Goal: Information Seeking & Learning: Learn about a topic

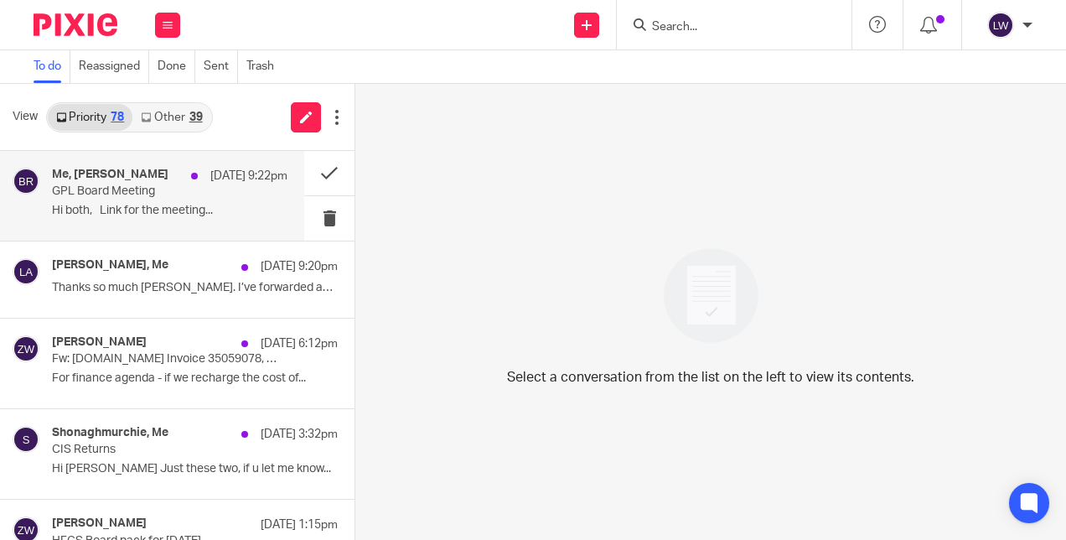
click at [126, 203] on div "Me, [PERSON_NAME] [DATE] 9:22pm GPL Board Meeting Hi both, Link for the meeting…" at bounding box center [169, 196] width 235 height 56
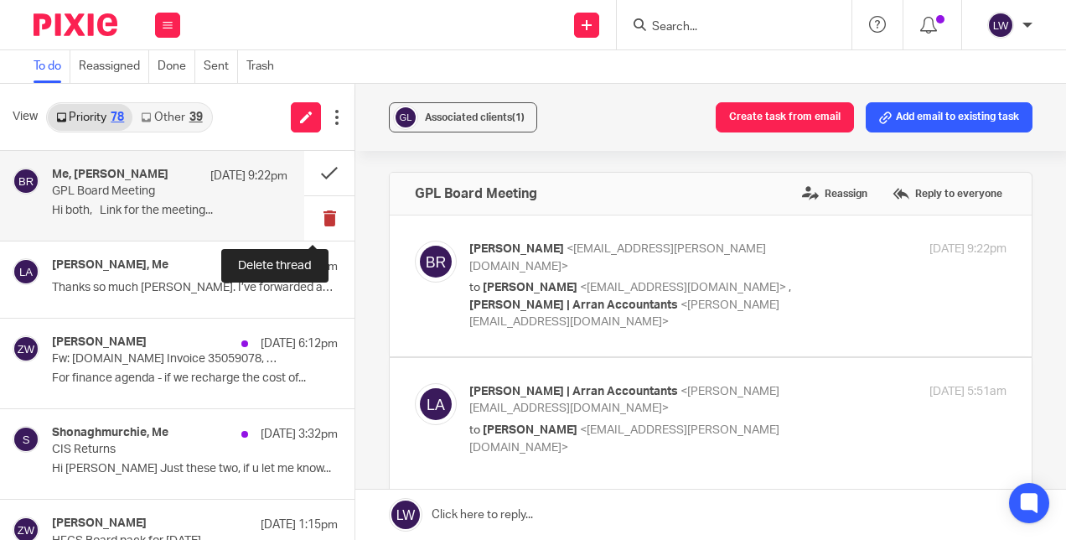
click at [312, 217] on button at bounding box center [329, 218] width 50 height 44
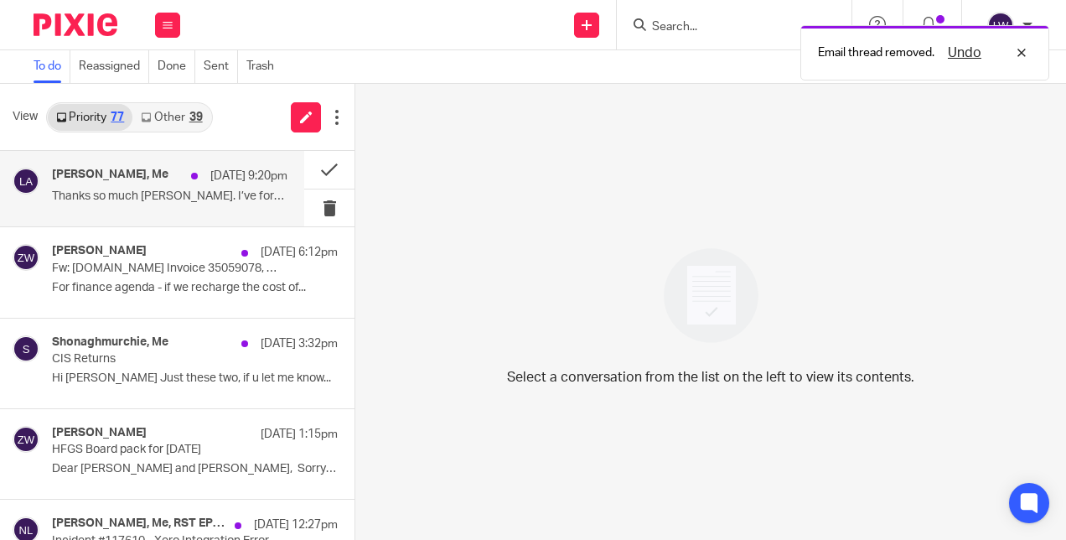
click at [144, 178] on div "[PERSON_NAME], Me [DATE] 9:20pm" at bounding box center [169, 176] width 235 height 17
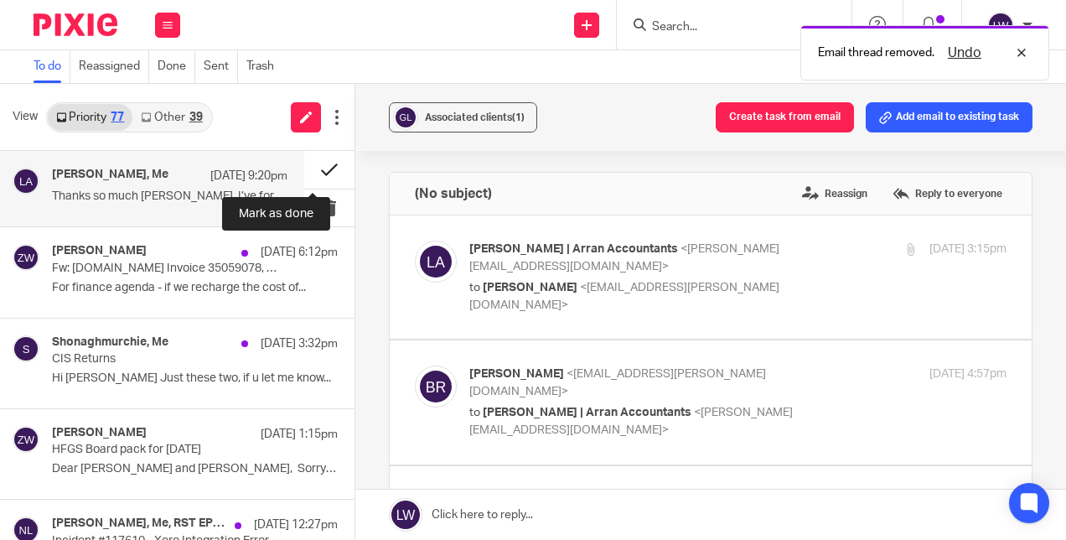
click at [312, 163] on button at bounding box center [329, 170] width 50 height 38
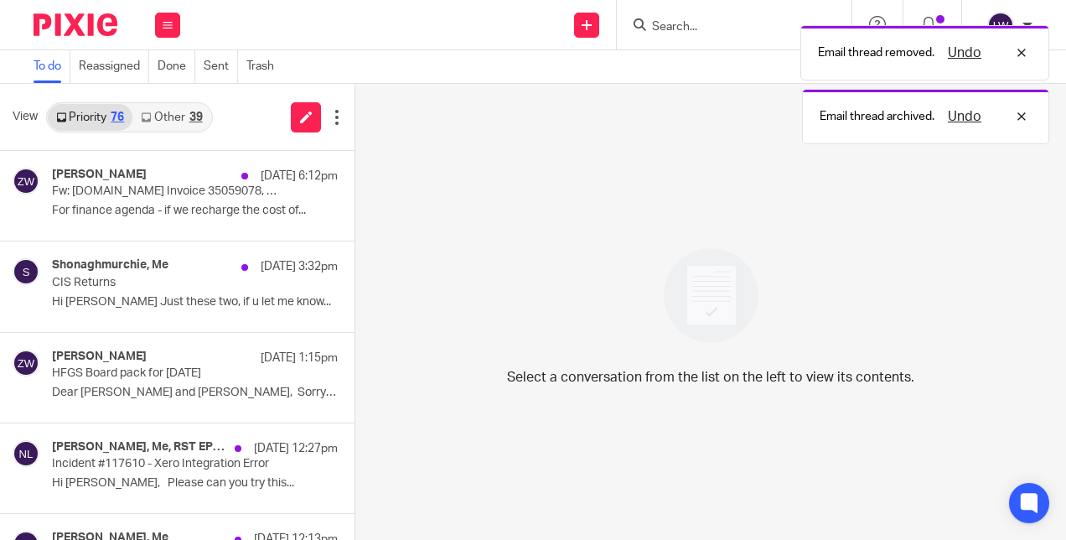
click at [172, 113] on link "Other 39" at bounding box center [171, 117] width 78 height 27
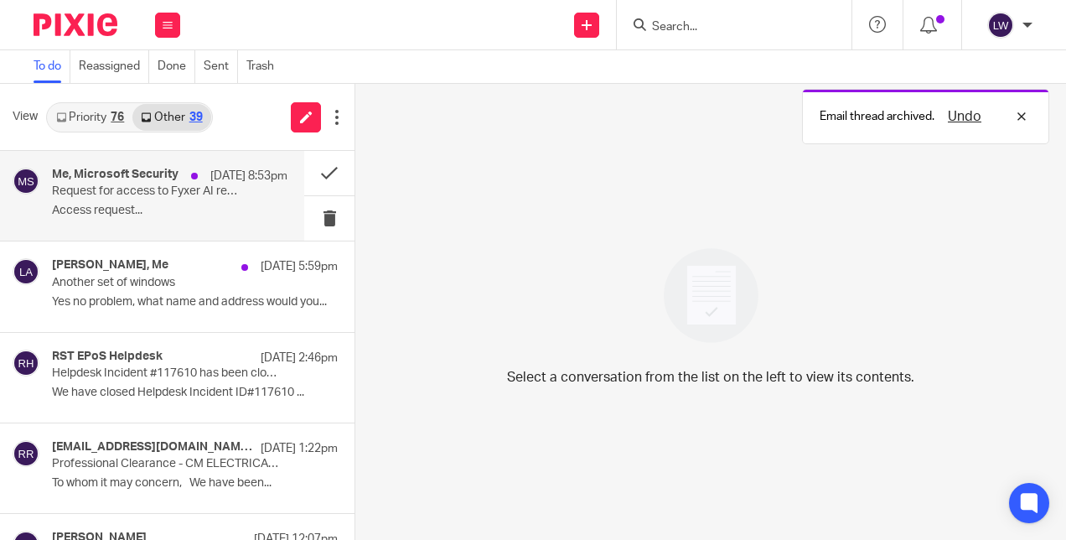
click at [134, 219] on div "Me, Microsoft Security [DATE] 8:53pm Request for access to Fyxer AI received Ac…" at bounding box center [169, 196] width 235 height 56
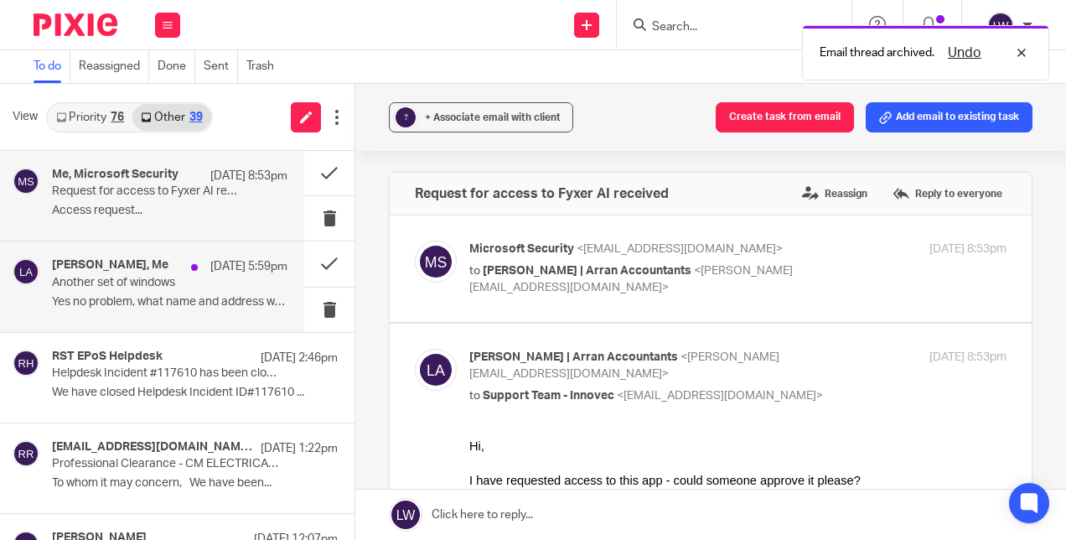
click at [165, 302] on p "Yes no problem, what name and address would you..." at bounding box center [169, 302] width 235 height 14
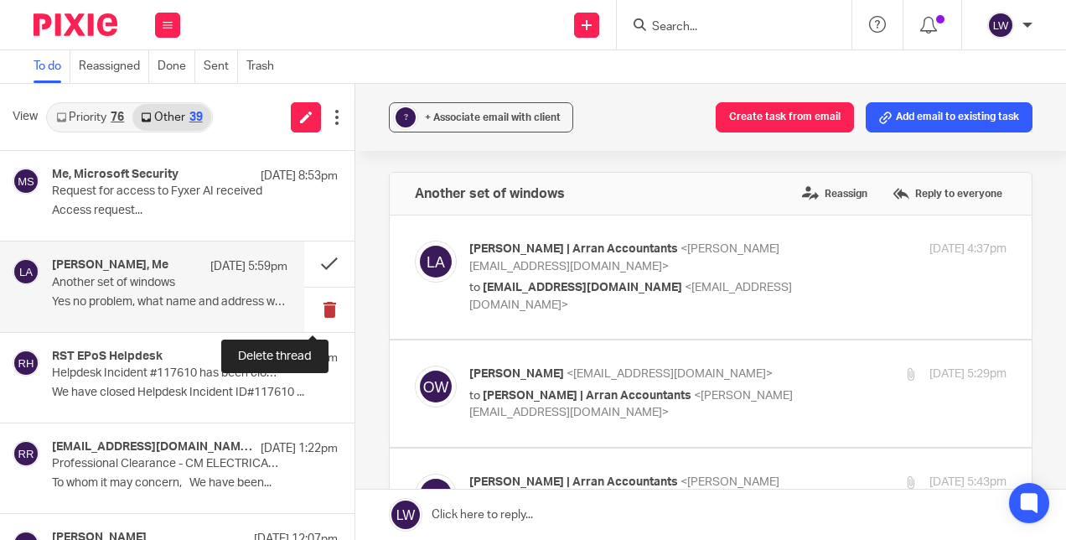
click at [306, 307] on button at bounding box center [329, 309] width 50 height 44
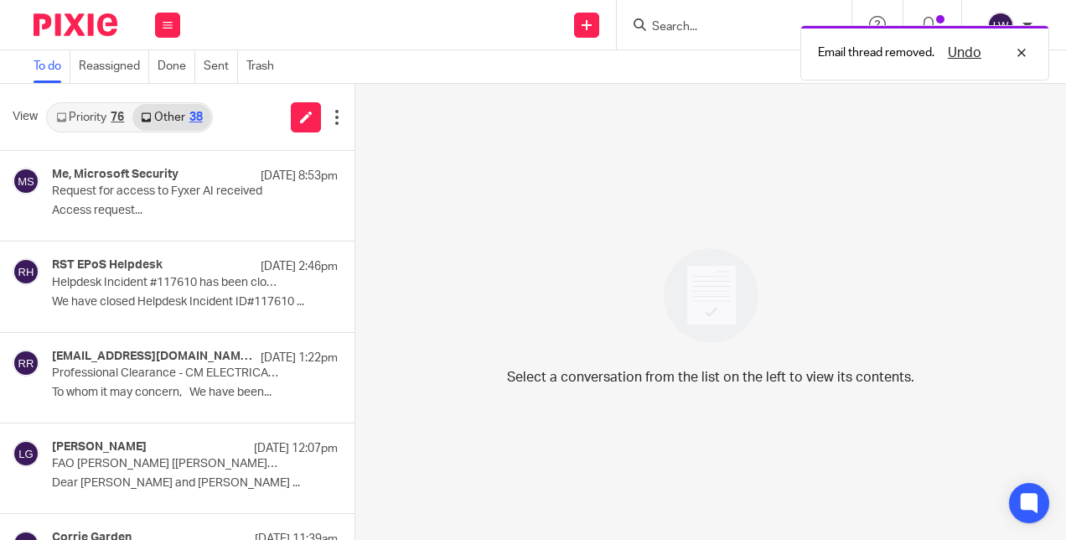
click at [84, 114] on link "Priority 76" at bounding box center [90, 117] width 85 height 27
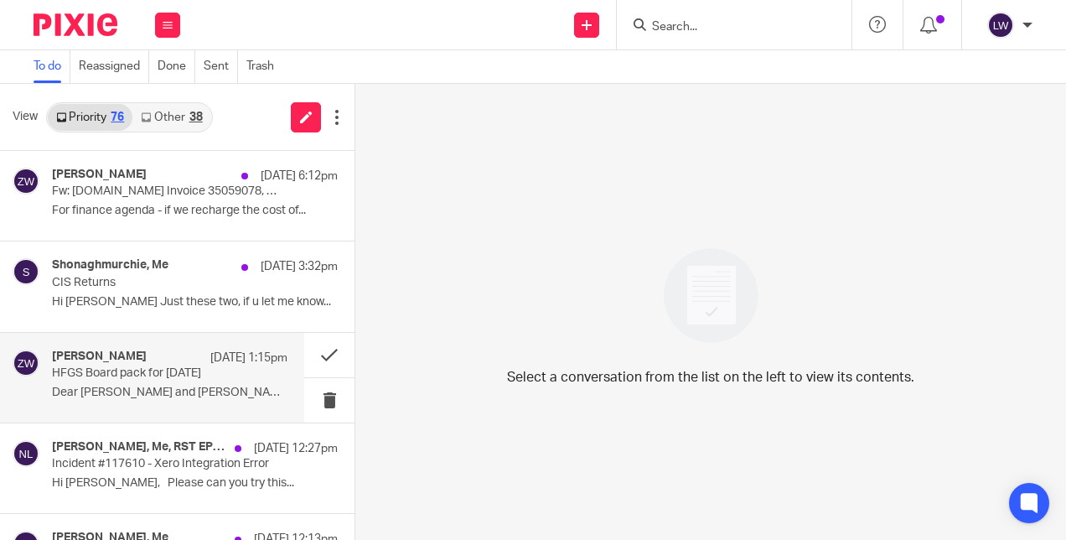
click at [162, 387] on p "Dear [PERSON_NAME] and [PERSON_NAME], Sorry for the..." at bounding box center [169, 392] width 235 height 14
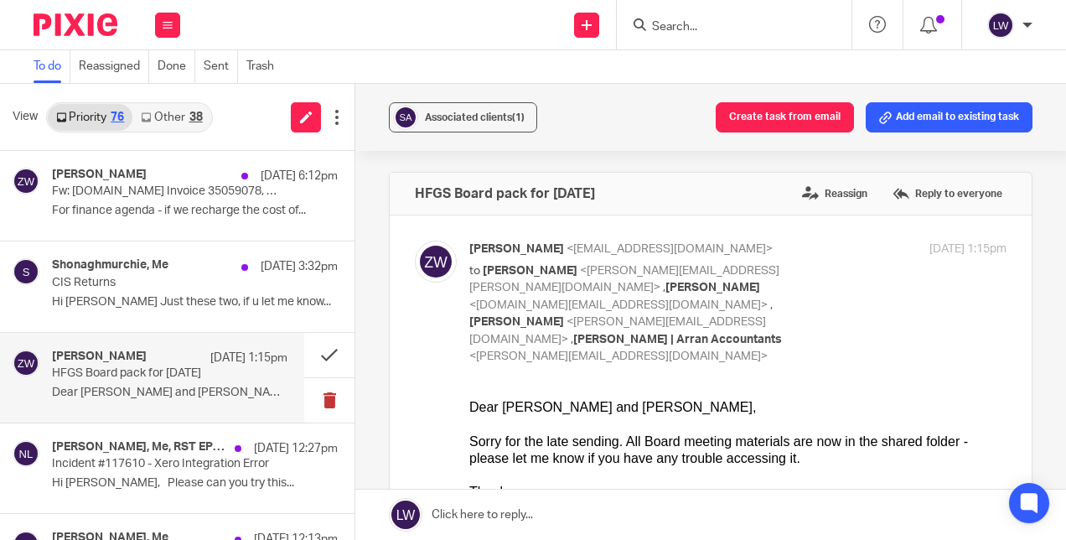
click at [312, 402] on button at bounding box center [329, 400] width 50 height 44
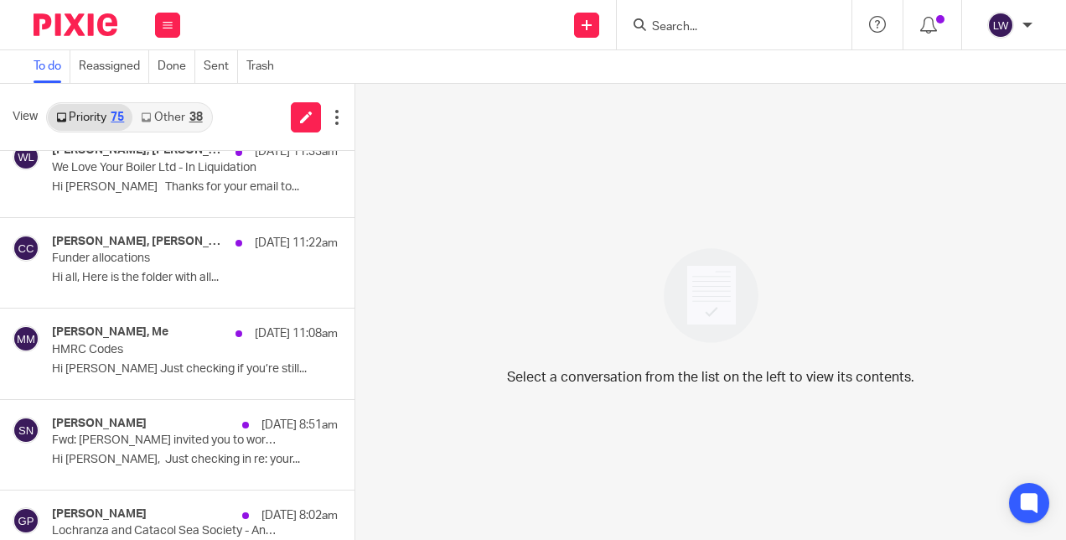
scroll to position [405, 0]
